Goal: Use online tool/utility: Utilize a website feature to perform a specific function

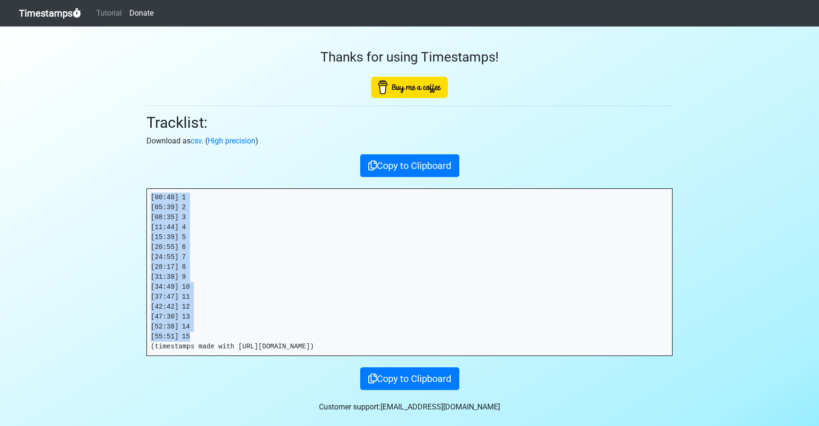
click at [49, 14] on link "Timestamps" at bounding box center [50, 13] width 62 height 19
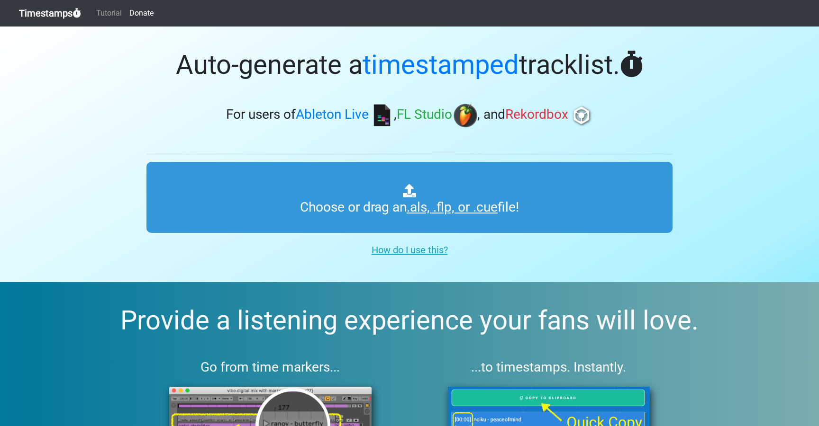
type input "C:\fakepath\DIALEKT RADIO #299-D (WORLDWIDE).als"
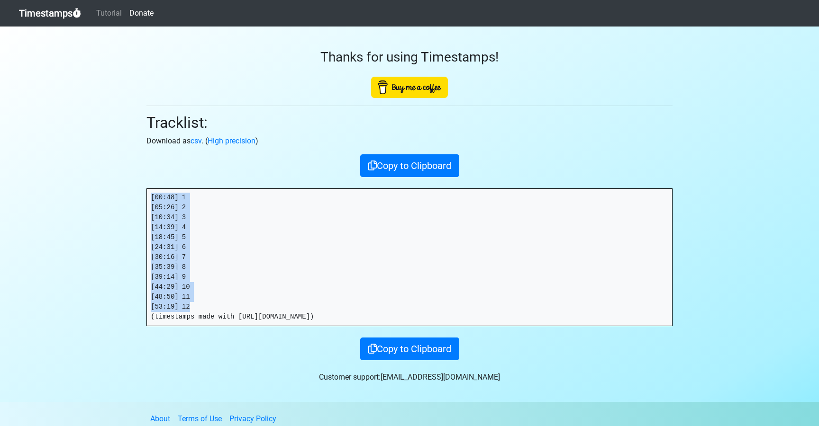
drag, startPoint x: 187, startPoint y: 302, endPoint x: 145, endPoint y: 201, distance: 108.7
click at [145, 201] on div "Thanks for using Timestamps! Tracklist: Download as csv . ( High precision ) Co…" at bounding box center [409, 194] width 540 height 334
copy pre "[00:48] 1 [05:26] 2 [10:34] 3 [14:39] 4 [18:45] 5 [24:31] 6 [30:16] 7 [35:39] 8…"
